Goal: Task Accomplishment & Management: Use online tool/utility

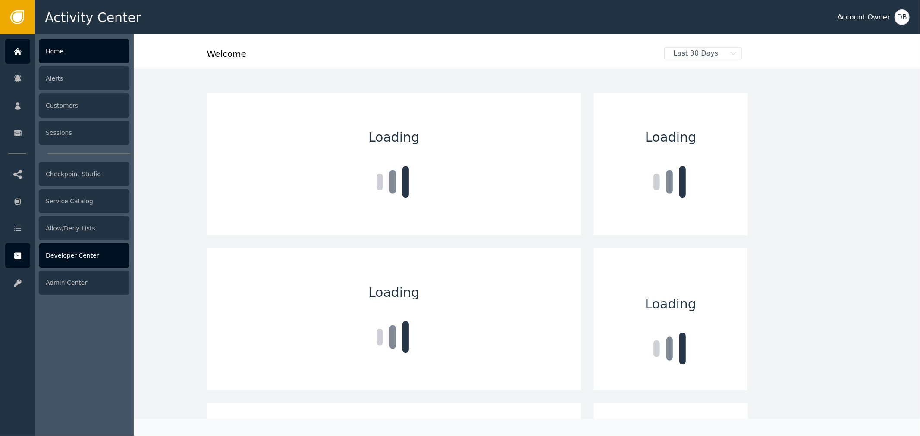
click at [20, 262] on div at bounding box center [17, 255] width 25 height 25
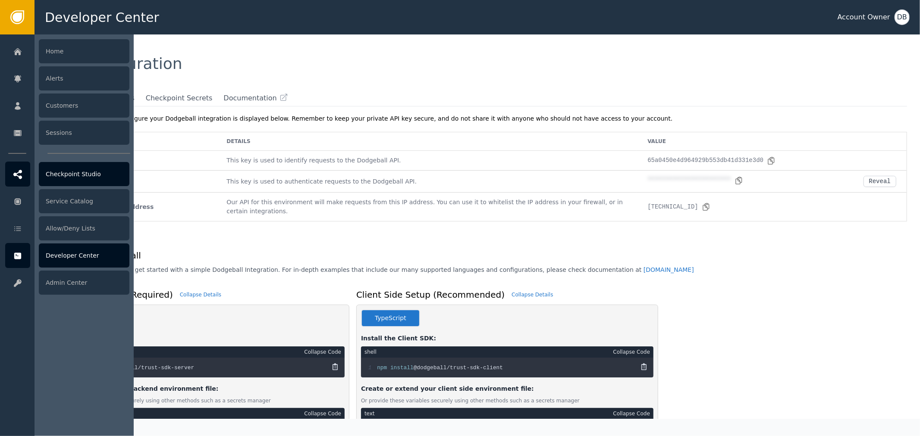
click at [63, 168] on div "Checkpoint Studio" at bounding box center [84, 174] width 91 height 24
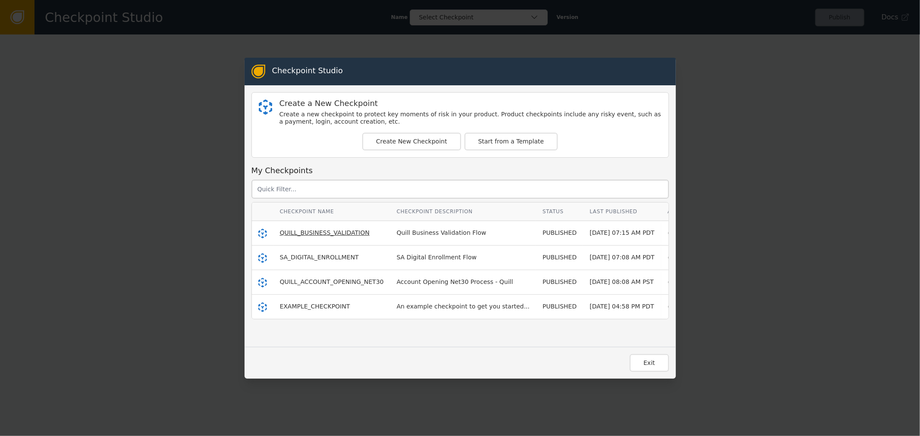
click at [311, 235] on span "QUILL_BUSINESS_VALIDATION" at bounding box center [325, 232] width 90 height 7
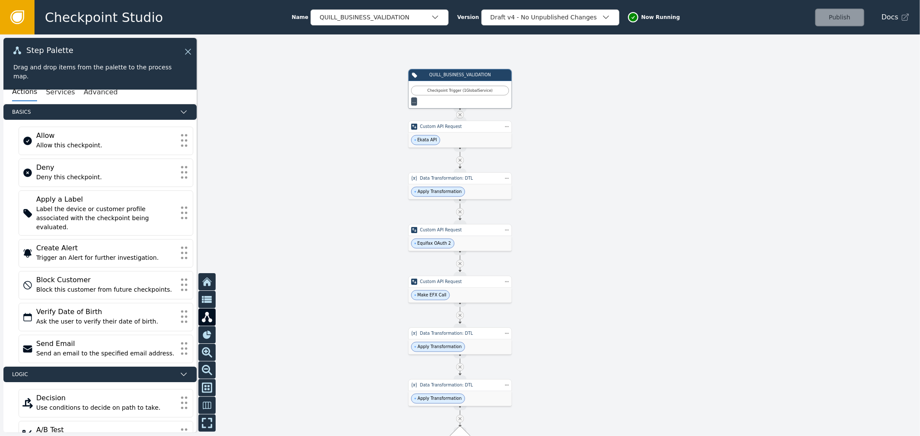
drag, startPoint x: 617, startPoint y: 345, endPoint x: 575, endPoint y: 234, distance: 119.0
click at [637, 283] on div at bounding box center [460, 235] width 920 height 402
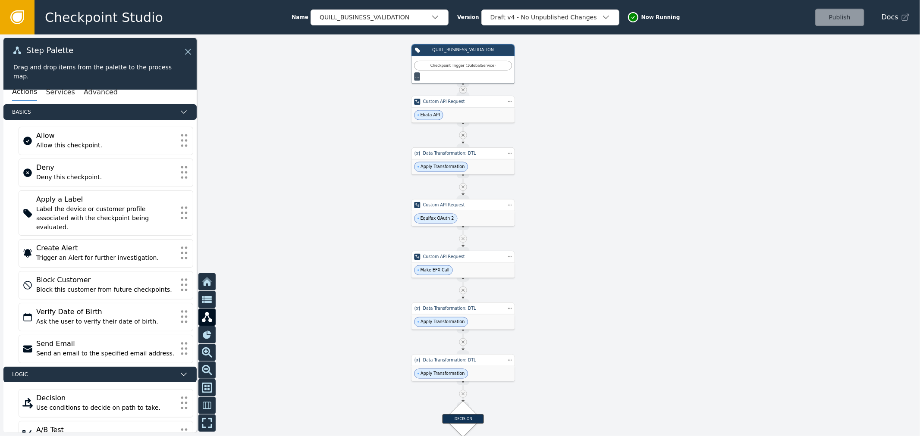
click at [458, 158] on div "Data Transformation: DTL" at bounding box center [462, 153] width 103 height 12
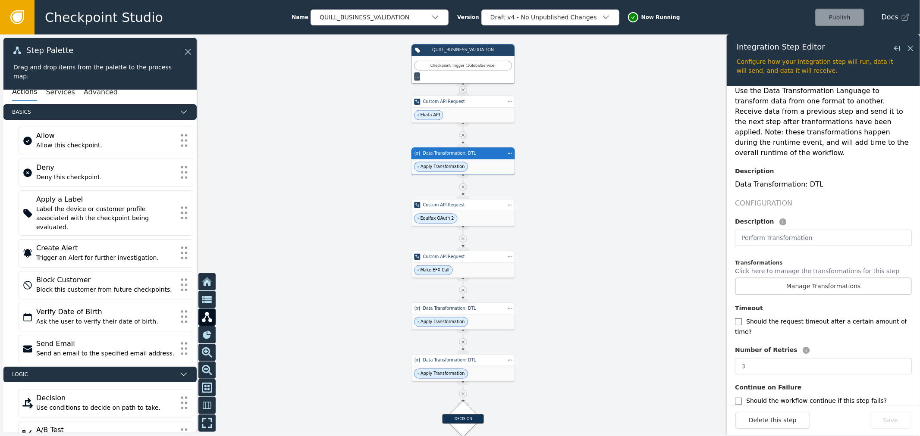
scroll to position [78, 0]
click at [802, 286] on div "Overview Integration Dodgeball Custom Data Transformation Service Service Use t…" at bounding box center [823, 224] width 177 height 405
click at [805, 276] on button "Manage Transformations" at bounding box center [823, 285] width 177 height 18
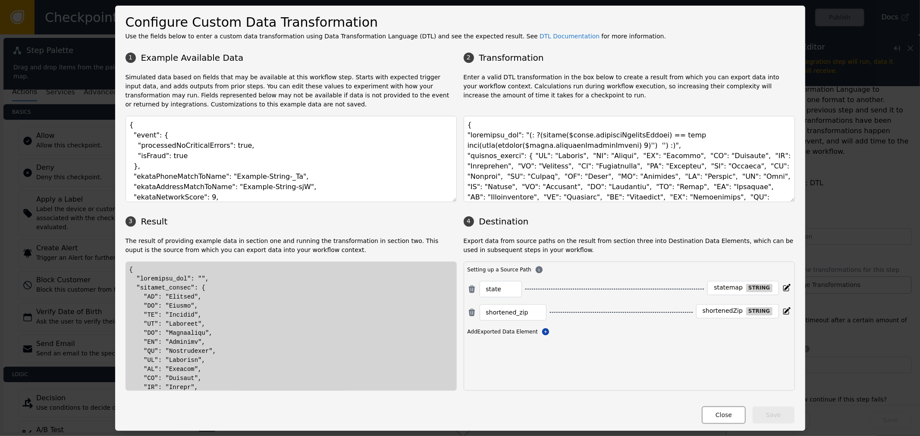
click at [718, 416] on button "Close" at bounding box center [723, 416] width 44 height 18
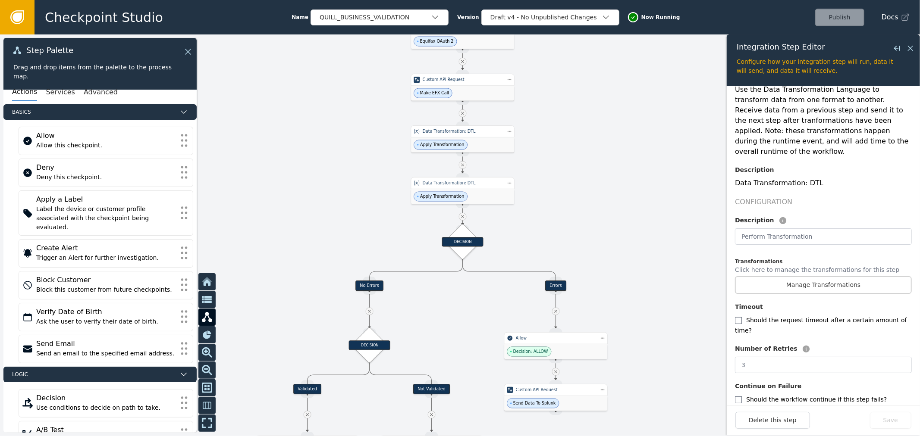
drag, startPoint x: 585, startPoint y: 385, endPoint x: 585, endPoint y: 207, distance: 177.6
click at [585, 211] on div at bounding box center [460, 235] width 920 height 402
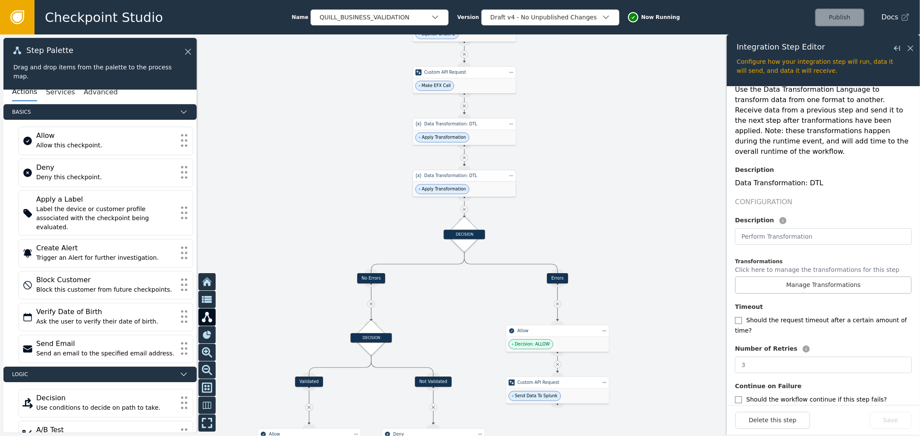
click at [479, 184] on div "Apply Transformation" at bounding box center [464, 189] width 103 height 15
click at [797, 276] on button "Manage Transformations" at bounding box center [823, 285] width 177 height 18
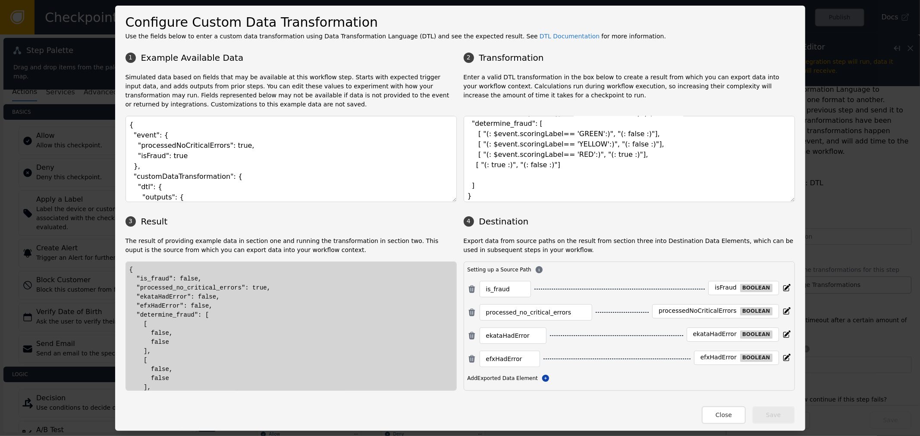
scroll to position [66, 0]
click at [723, 423] on button "Close" at bounding box center [723, 416] width 44 height 18
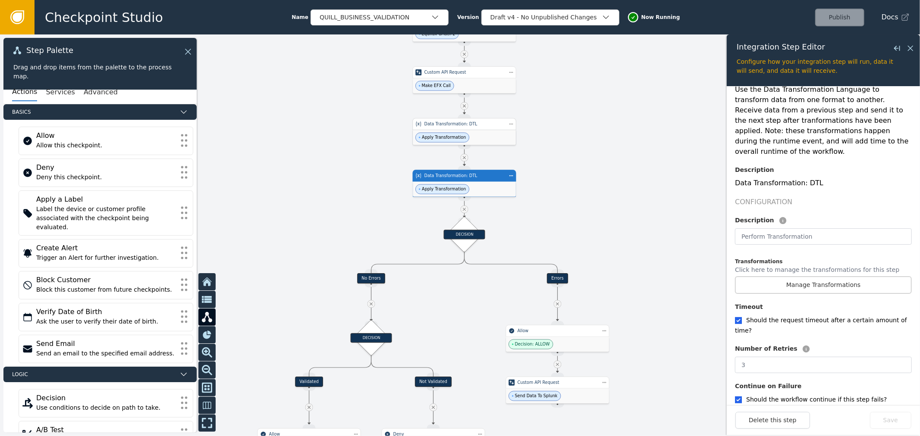
click at [469, 131] on div "Apply Transformation" at bounding box center [464, 137] width 103 height 15
checkbox input "true"
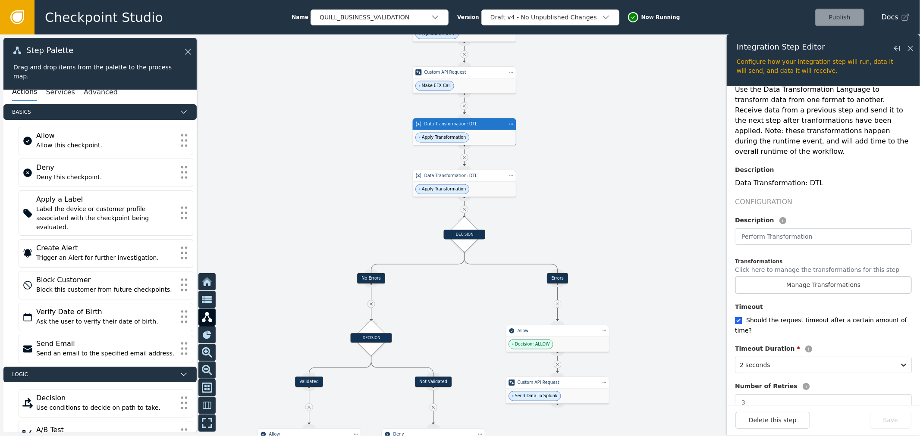
click at [779, 266] on p "Click here to manage the transformations for this step" at bounding box center [817, 271] width 164 height 11
click at [783, 276] on button "Manage Transformations" at bounding box center [823, 285] width 177 height 18
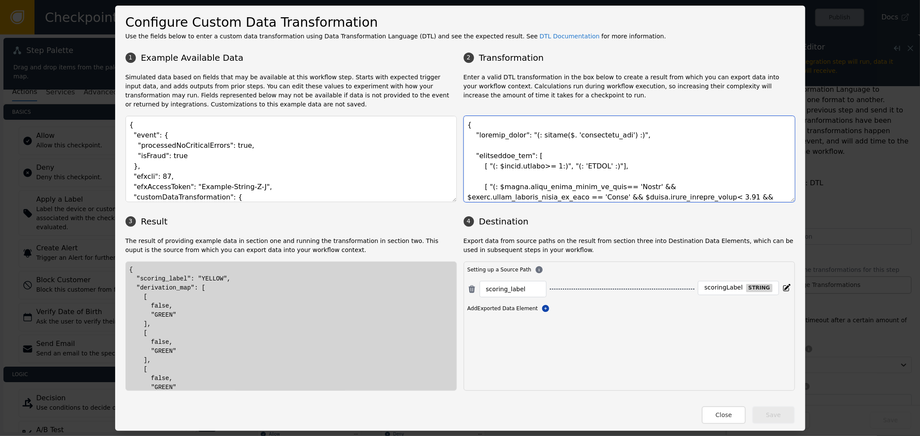
click at [526, 153] on textarea at bounding box center [628, 159] width 331 height 86
click at [631, 369] on div "Setting up a Source Path scoring_label scoringLabel string Add Exported Data El…" at bounding box center [628, 326] width 331 height 129
click at [728, 428] on div "Configure Custom Data Transformation Use the fields below to enter a custom dat…" at bounding box center [460, 219] width 690 height 426
click at [726, 419] on button "Close" at bounding box center [723, 416] width 44 height 18
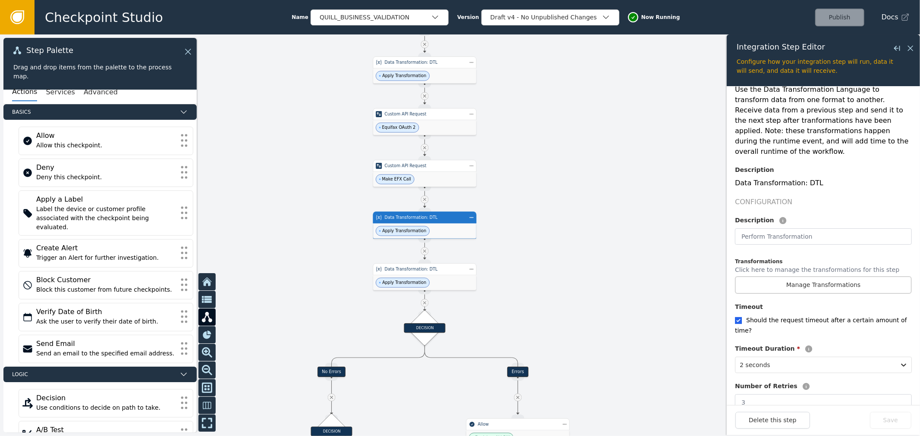
drag, startPoint x: 647, startPoint y: 228, endPoint x: 635, endPoint y: 341, distance: 113.6
click at [632, 351] on div at bounding box center [460, 235] width 920 height 402
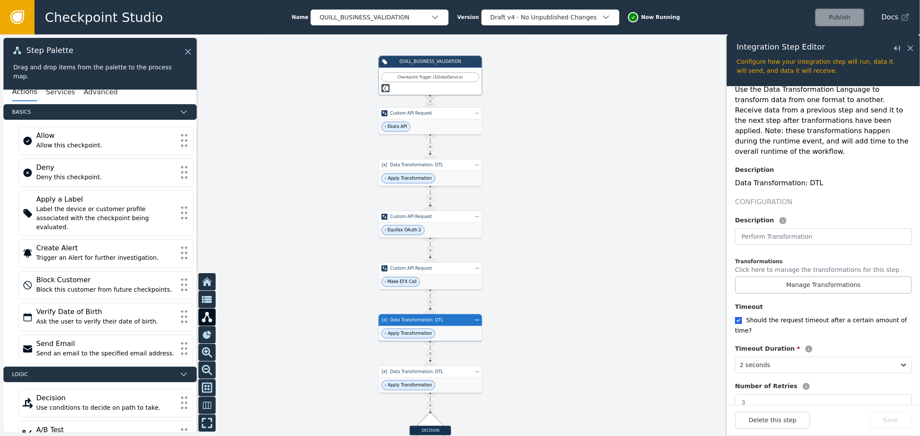
drag, startPoint x: 613, startPoint y: 188, endPoint x: 608, endPoint y: 294, distance: 106.2
click at [608, 294] on div at bounding box center [460, 235] width 920 height 402
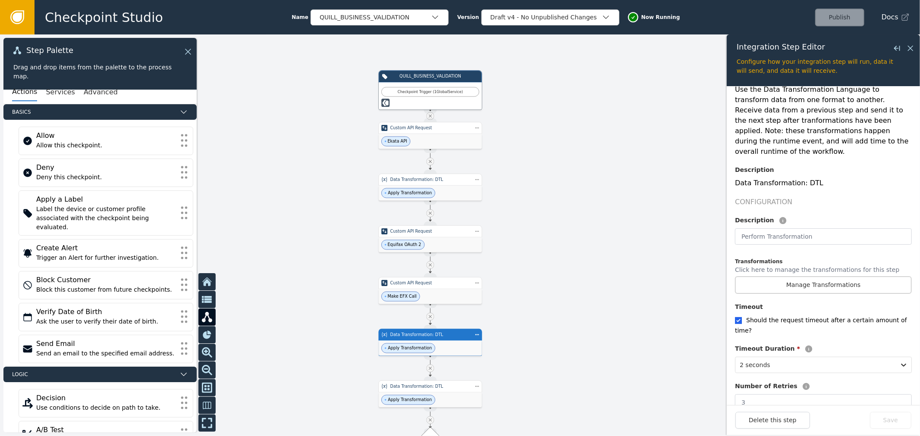
drag, startPoint x: 594, startPoint y: 223, endPoint x: 595, endPoint y: 239, distance: 15.6
click at [595, 239] on div at bounding box center [460, 235] width 920 height 402
